Goal: Task Accomplishment & Management: Complete application form

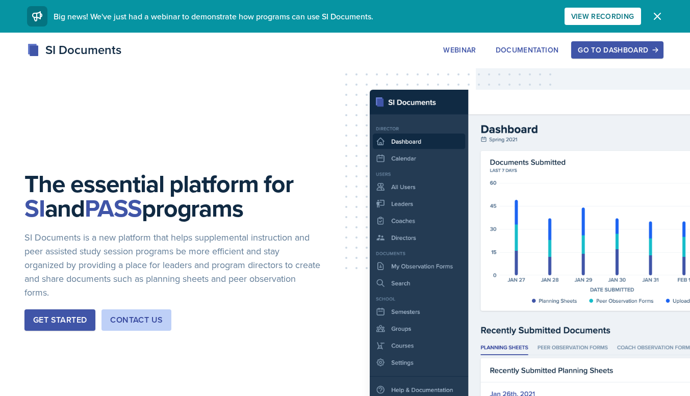
click at [586, 49] on div "Go to Dashboard" at bounding box center [617, 50] width 79 height 8
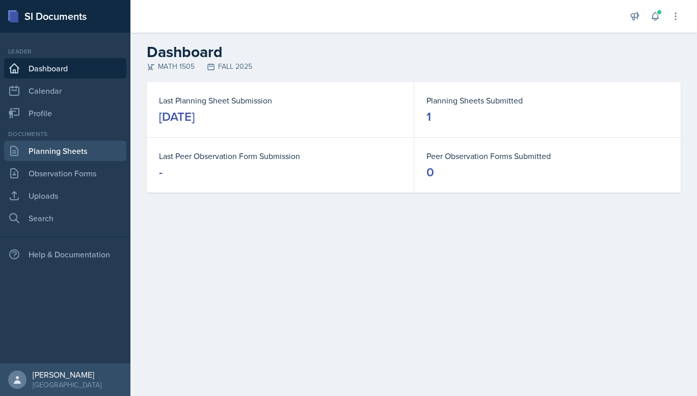
click at [66, 156] on link "Planning Sheets" at bounding box center [65, 151] width 122 height 20
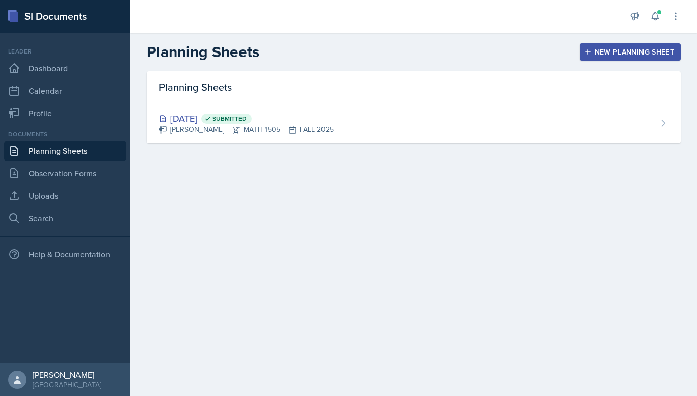
click at [606, 48] on div "New Planning Sheet" at bounding box center [631, 52] width 88 height 8
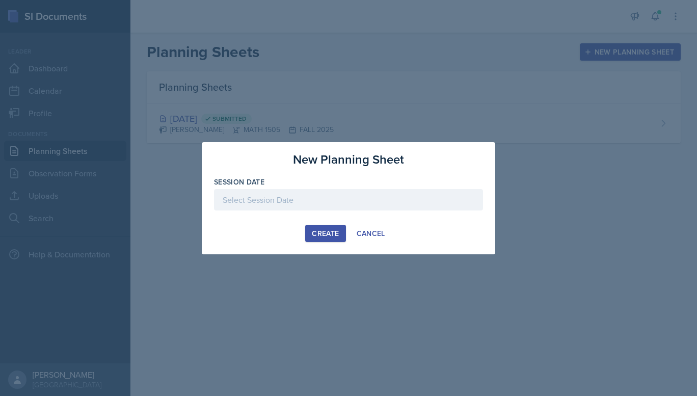
click at [340, 201] on div at bounding box center [348, 199] width 269 height 21
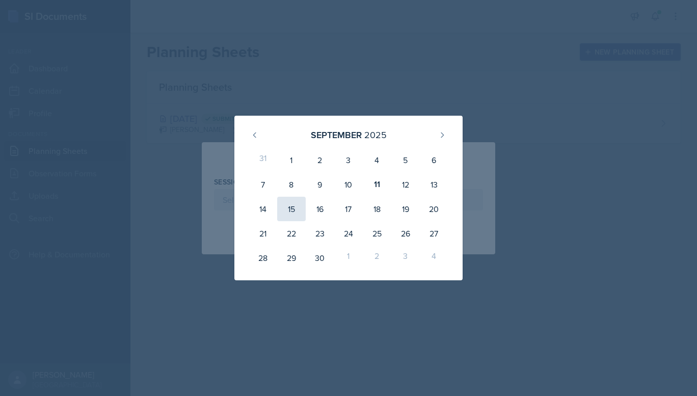
click at [289, 211] on div "15" at bounding box center [291, 209] width 29 height 24
type input "[DATE]"
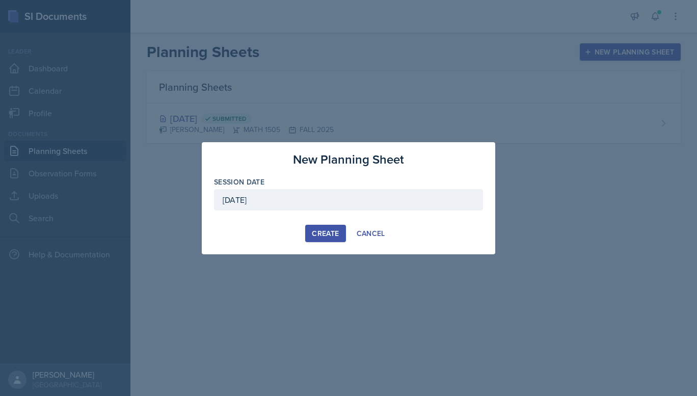
click at [318, 235] on div "Create" at bounding box center [325, 233] width 27 height 8
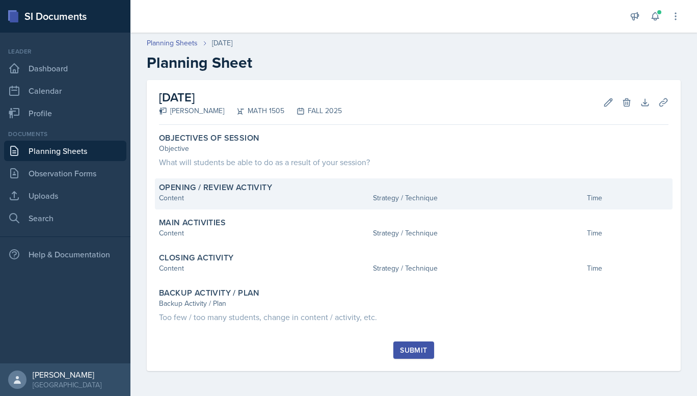
click at [208, 191] on label "Opening / Review Activity" at bounding box center [215, 188] width 113 height 10
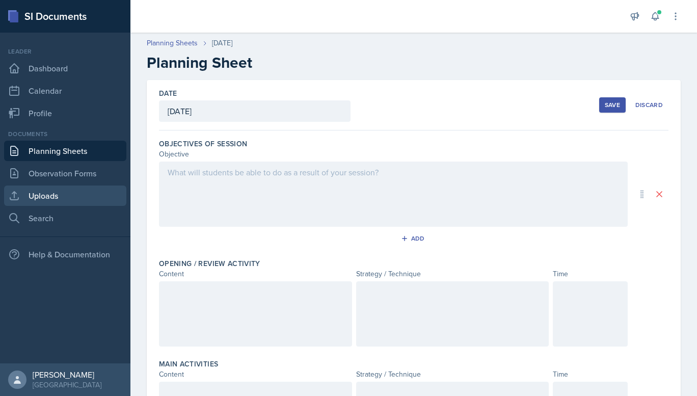
click at [63, 196] on link "Uploads" at bounding box center [65, 196] width 122 height 20
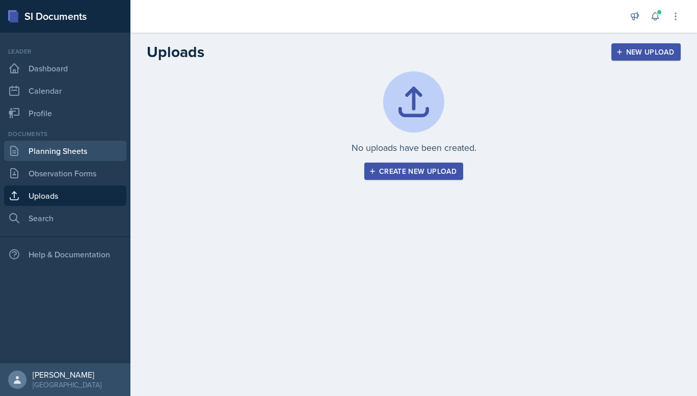
click at [56, 150] on link "Planning Sheets" at bounding box center [65, 151] width 122 height 20
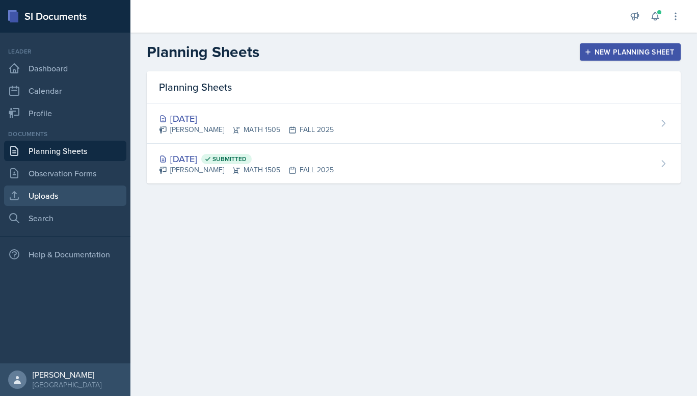
click at [73, 197] on link "Uploads" at bounding box center [65, 196] width 122 height 20
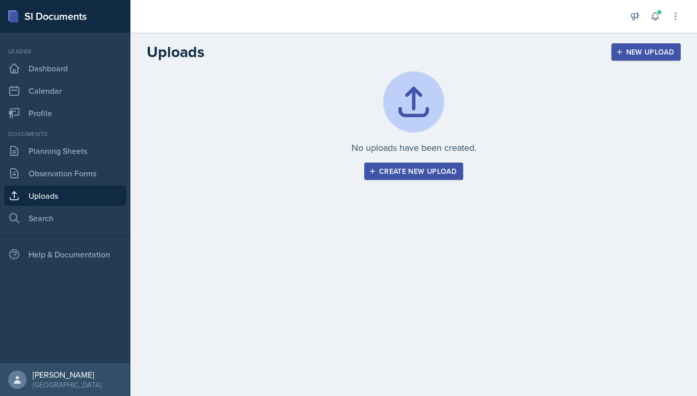
click at [380, 171] on div "Create new upload" at bounding box center [414, 171] width 86 height 8
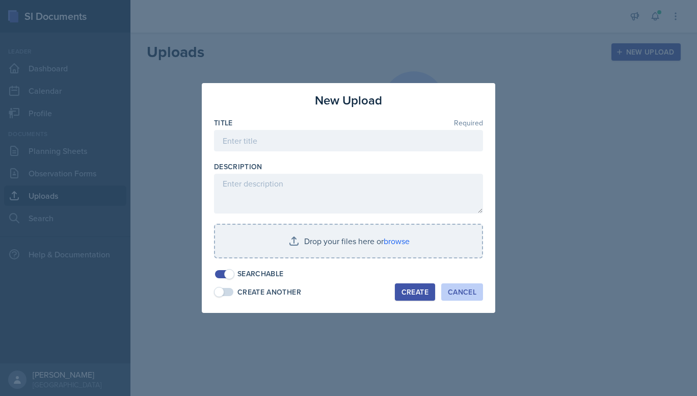
click at [461, 293] on div "Cancel" at bounding box center [462, 292] width 29 height 8
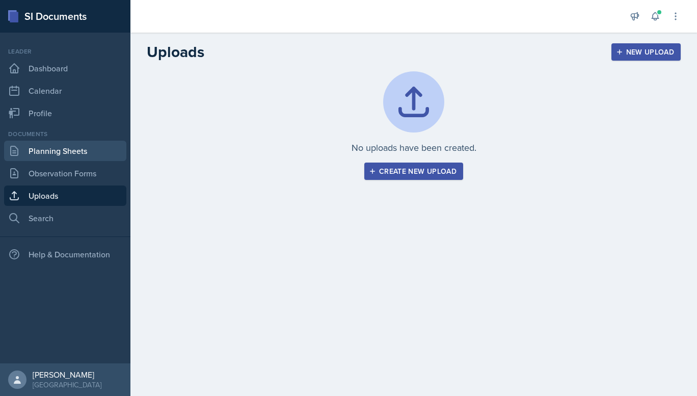
click at [65, 154] on link "Planning Sheets" at bounding box center [65, 151] width 122 height 20
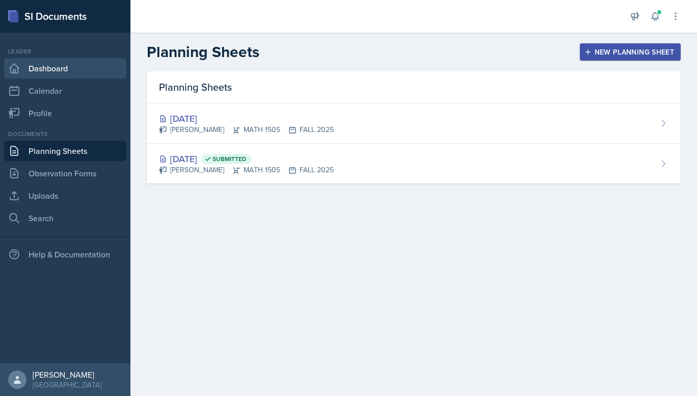
click at [62, 75] on link "Dashboard" at bounding box center [65, 68] width 122 height 20
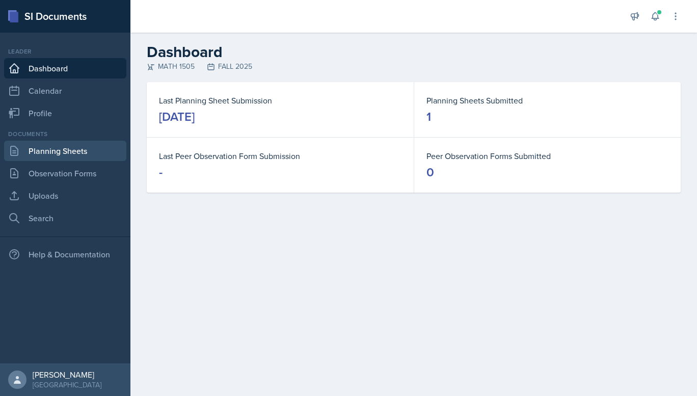
click at [57, 160] on link "Planning Sheets" at bounding box center [65, 151] width 122 height 20
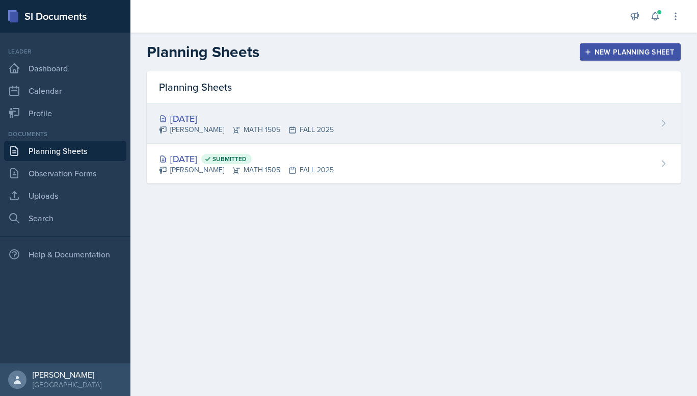
click at [312, 137] on div "[DATE] [PERSON_NAME] MATH 1505 FALL 2025" at bounding box center [414, 123] width 534 height 40
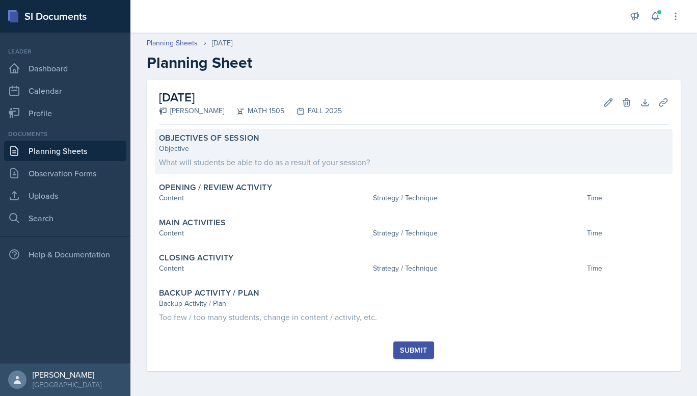
click at [340, 159] on div "What will students be able to do as a result of your session?" at bounding box center [414, 162] width 510 height 12
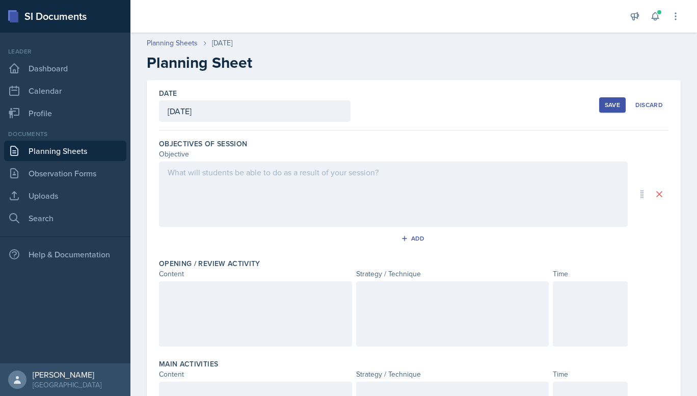
click at [220, 191] on div at bounding box center [393, 194] width 469 height 65
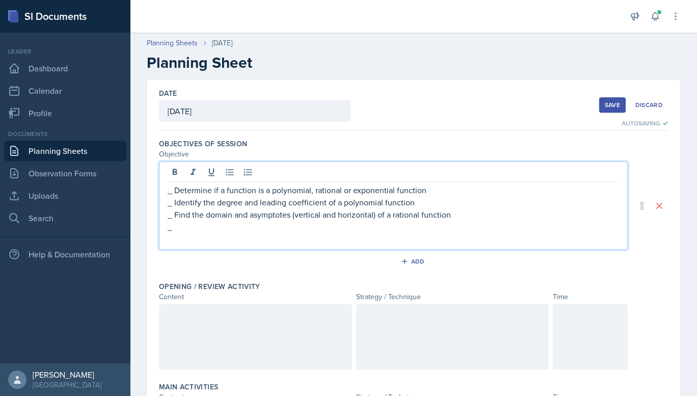
click at [412, 203] on p "_ Identify the degree and leading coefficient of a polynomial function" at bounding box center [394, 202] width 452 height 12
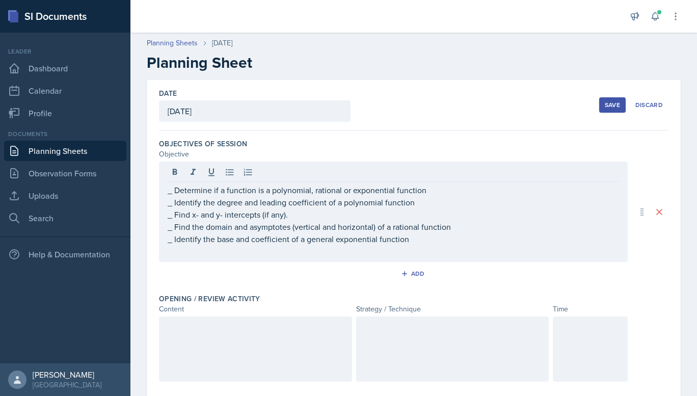
click at [602, 99] on button "Save" at bounding box center [613, 104] width 27 height 15
